Goal: Information Seeking & Learning: Find specific fact

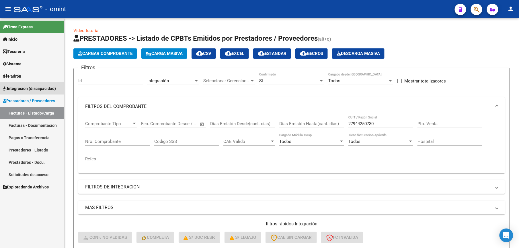
click at [39, 83] on link "Integración (discapacidad)" at bounding box center [32, 88] width 64 height 12
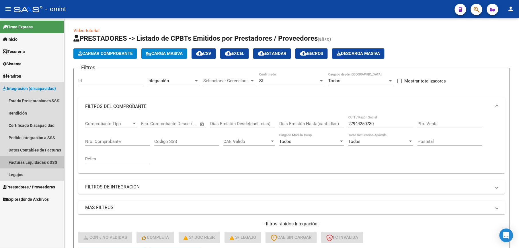
click at [38, 161] on link "Facturas Liquidadas x SSS" at bounding box center [32, 162] width 64 height 12
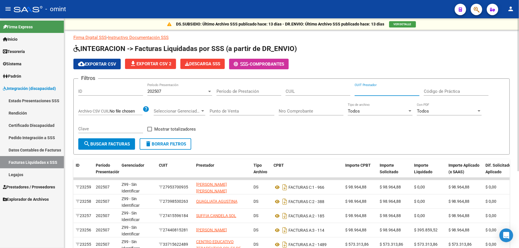
click at [370, 92] on input "CUIT Prestador" at bounding box center [386, 91] width 65 height 5
type input "30-66248868-9"
click at [107, 144] on span "search Buscar Facturas" at bounding box center [106, 144] width 46 height 5
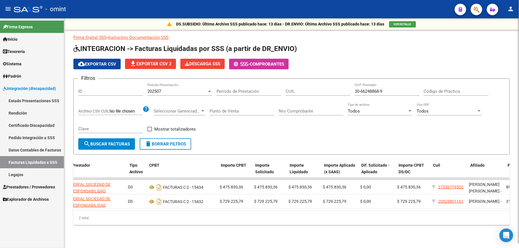
scroll to position [0, 124]
drag, startPoint x: 387, startPoint y: 91, endPoint x: 352, endPoint y: 89, distance: 34.4
click at [352, 89] on div "Filtros ID 202507 Período Presentación Período de Prestación CUIL 30-66248868-9…" at bounding box center [291, 110] width 426 height 55
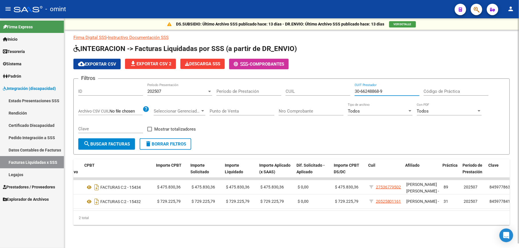
scroll to position [0, 187]
click at [206, 93] on div "202507" at bounding box center [177, 91] width 60 height 5
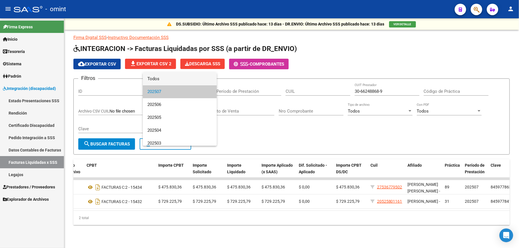
click at [197, 83] on span "Todos" at bounding box center [179, 79] width 65 height 13
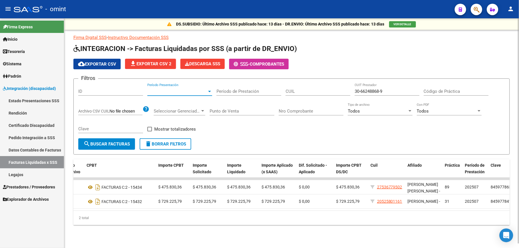
click at [113, 142] on span "search Buscar Facturas" at bounding box center [106, 144] width 46 height 5
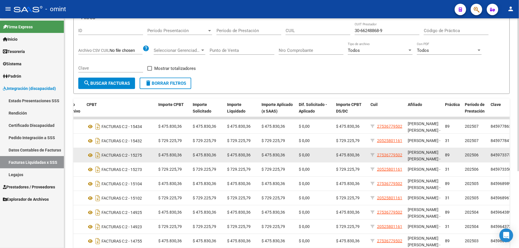
scroll to position [115, 0]
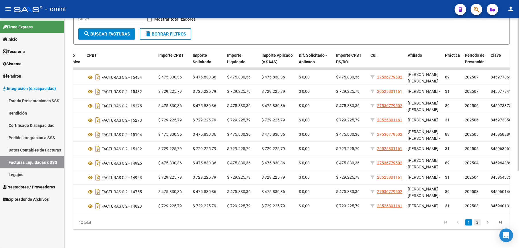
click at [478, 226] on link "2" at bounding box center [477, 223] width 7 height 6
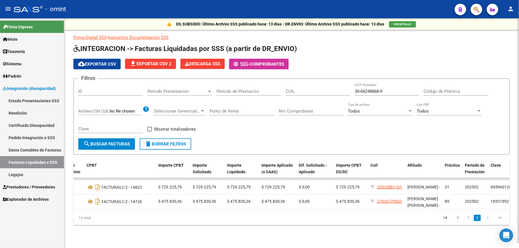
scroll to position [1, 0]
click at [469, 221] on link "1" at bounding box center [468, 218] width 7 height 6
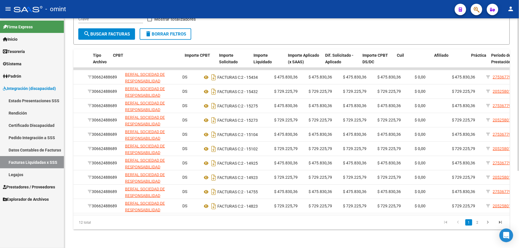
scroll to position [0, 0]
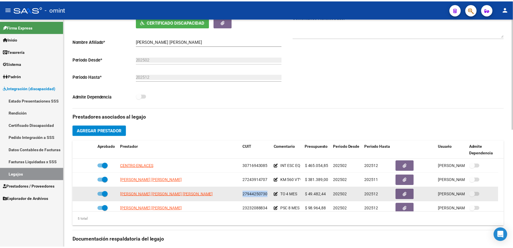
scroll to position [20, 0]
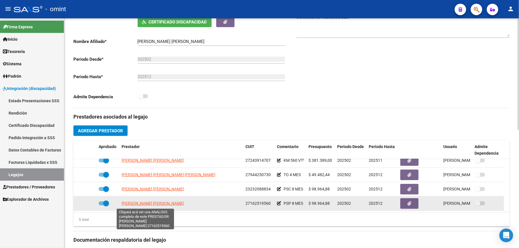
click at [138, 205] on span "AGUERO MONICA GLADYS" at bounding box center [153, 203] width 62 height 5
type textarea "27162519560"
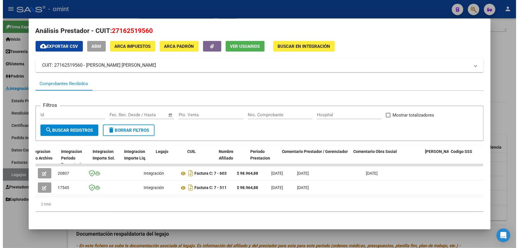
scroll to position [0, 790]
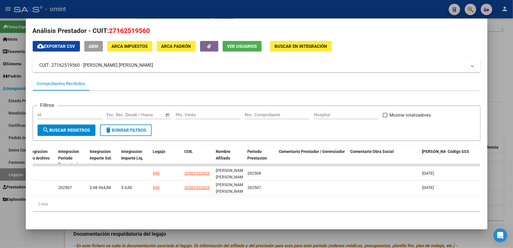
click at [369, 9] on div at bounding box center [256, 124] width 513 height 248
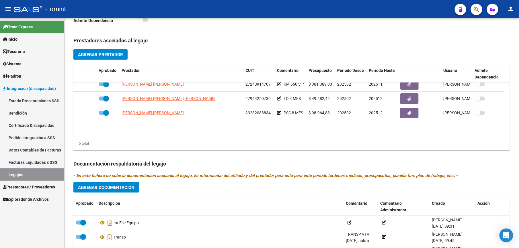
scroll to position [0, 0]
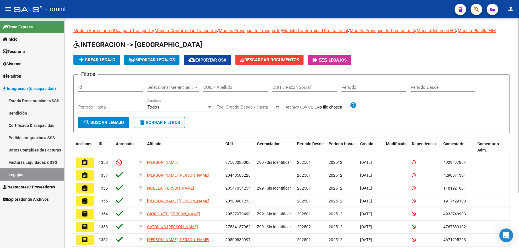
click at [230, 89] on input "CUIL / Apellido" at bounding box center [235, 87] width 65 height 5
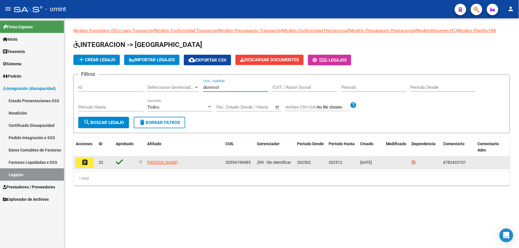
type input "domicol"
click at [82, 164] on mat-icon "assignment" at bounding box center [84, 162] width 7 height 7
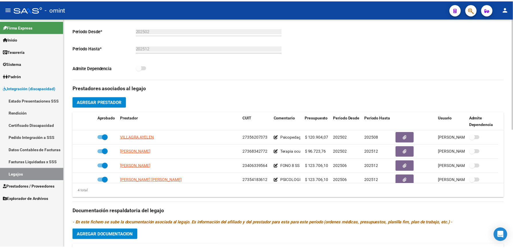
scroll to position [153, 0]
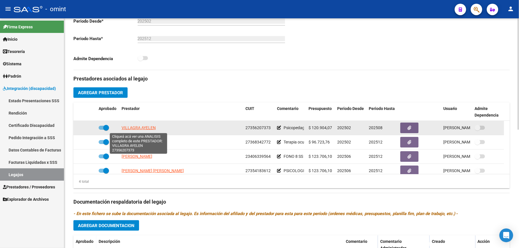
click at [137, 127] on span "VILLAGRA AYELEN" at bounding box center [139, 128] width 34 height 5
type textarea "27356207373"
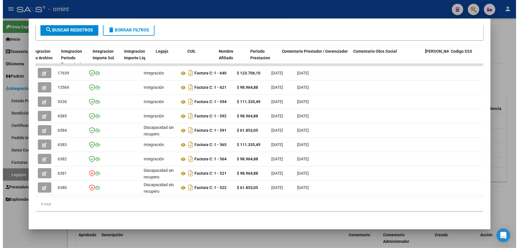
scroll to position [0, 790]
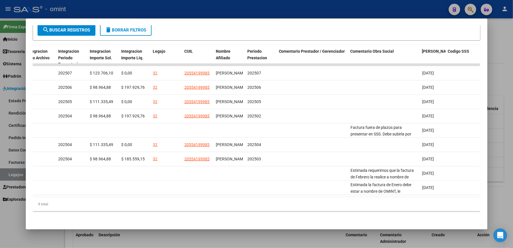
click at [348, 6] on div at bounding box center [256, 124] width 513 height 248
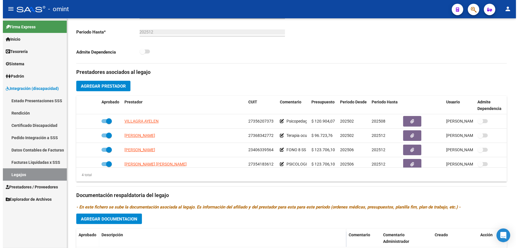
scroll to position [153, 0]
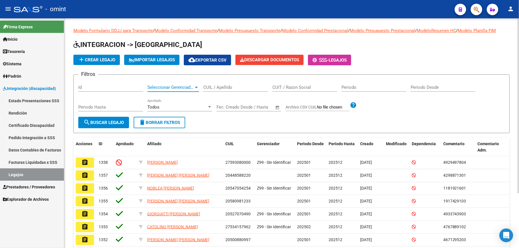
click at [184, 85] on span "Seleccionar Gerenciador" at bounding box center [170, 87] width 46 height 5
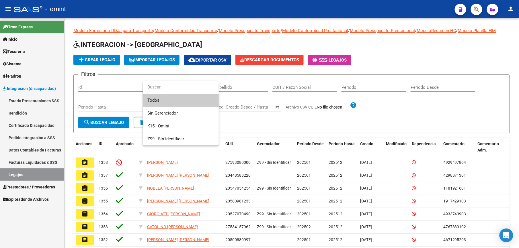
drag, startPoint x: 184, startPoint y: 85, endPoint x: 251, endPoint y: 89, distance: 67.2
click at [251, 89] on div at bounding box center [259, 124] width 519 height 248
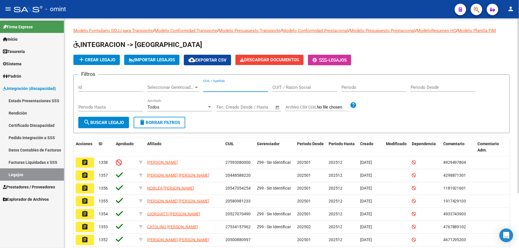
click at [247, 87] on input "CUIL / Apellido" at bounding box center [235, 87] width 65 height 5
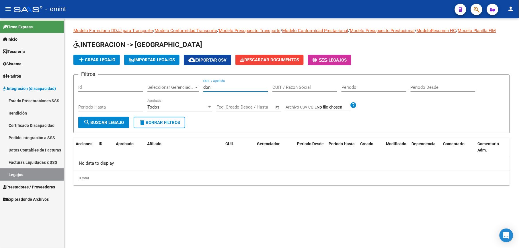
click at [230, 88] on input "doni" at bounding box center [235, 87] width 65 height 5
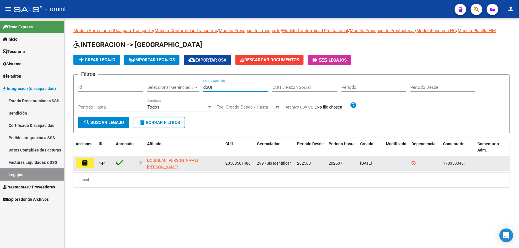
type input "doUI"
click at [90, 159] on button "assignment" at bounding box center [85, 163] width 18 height 10
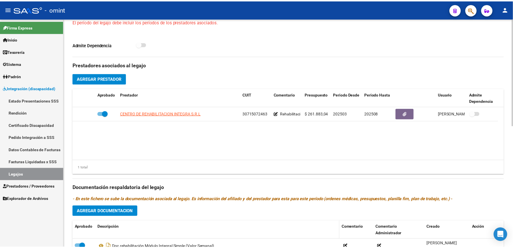
scroll to position [191, 0]
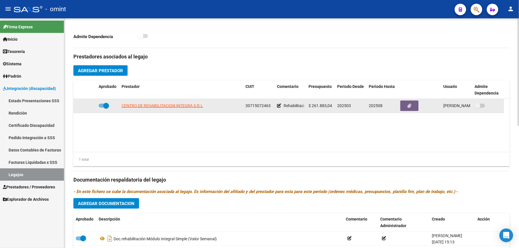
click at [162, 103] on app-link-go-to "CENTRO DE REHABILITACION INTEGRA S.R.L" at bounding box center [162, 106] width 81 height 7
click at [162, 105] on span "CENTRO DE REHABILITACION INTEGRA S.R.L" at bounding box center [162, 105] width 81 height 5
type textarea "30715072463"
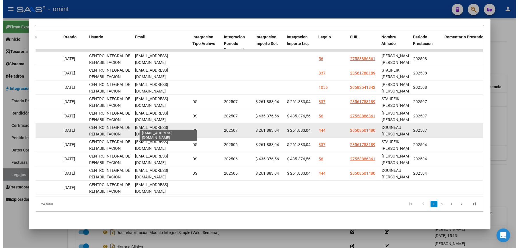
scroll to position [0, 19]
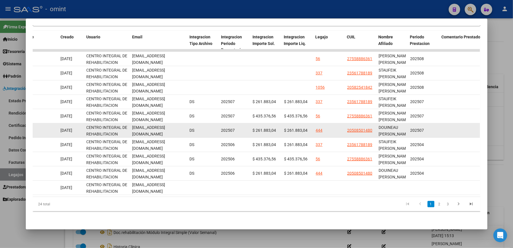
drag, startPoint x: 130, startPoint y: 124, endPoint x: 186, endPoint y: 124, distance: 56.2
click at [186, 124] on div "15734 Integración Factura C: 2 - 29609 $ 261.883,04 01/08/2025 04/08/2025 - 04/…" at bounding box center [24, 131] width 1238 height 14
drag, startPoint x: 186, startPoint y: 124, endPoint x: 177, endPoint y: 124, distance: 8.9
copy span "mmolinari@rehabilitacionintegra.com.ar"
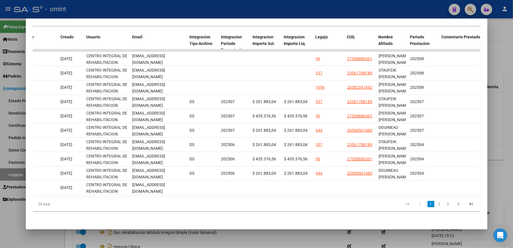
click at [293, 1] on div at bounding box center [256, 124] width 513 height 248
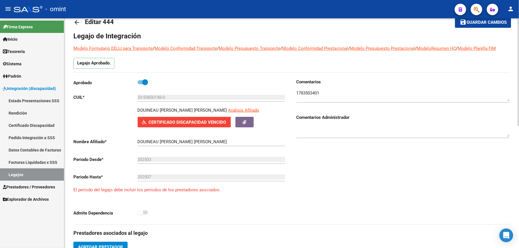
scroll to position [0, 0]
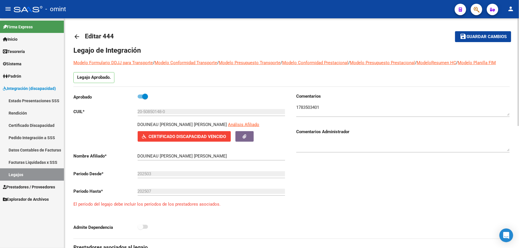
click at [76, 36] on mat-icon "arrow_back" at bounding box center [76, 36] width 7 height 7
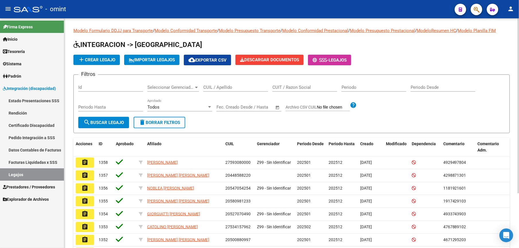
drag, startPoint x: 211, startPoint y: 87, endPoint x: 216, endPoint y: 82, distance: 6.9
click at [214, 83] on div "CUIL / Apellido" at bounding box center [235, 85] width 65 height 12
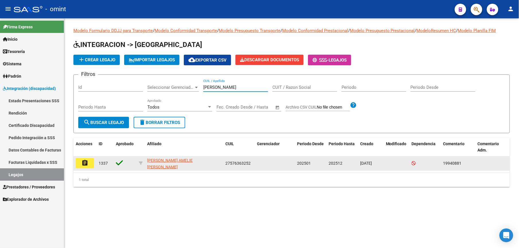
type input "fernandez ah"
click at [85, 162] on mat-icon "assignment" at bounding box center [84, 163] width 7 height 7
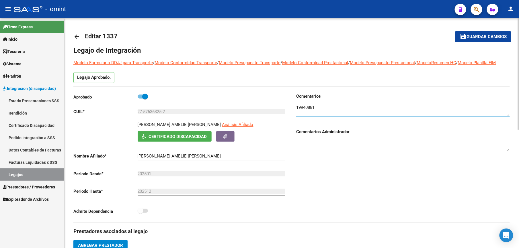
drag, startPoint x: 297, startPoint y: 107, endPoint x: 317, endPoint y: 107, distance: 20.1
click at [317, 107] on textarea at bounding box center [403, 109] width 214 height 11
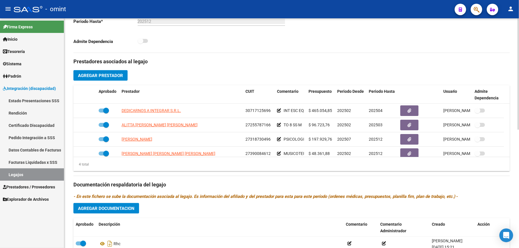
scroll to position [191, 0]
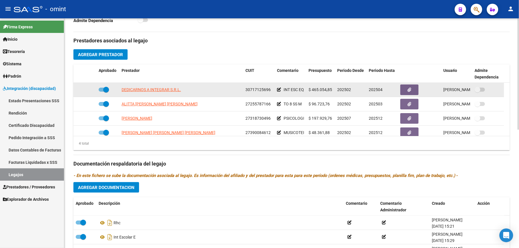
drag, startPoint x: 246, startPoint y: 90, endPoint x: 271, endPoint y: 89, distance: 25.2
click at [271, 89] on div "30717125696" at bounding box center [258, 90] width 27 height 7
drag, startPoint x: 271, startPoint y: 89, endPoint x: 264, endPoint y: 91, distance: 7.0
copy span "30717125696"
